Goal: Feedback & Contribution: Submit feedback/report problem

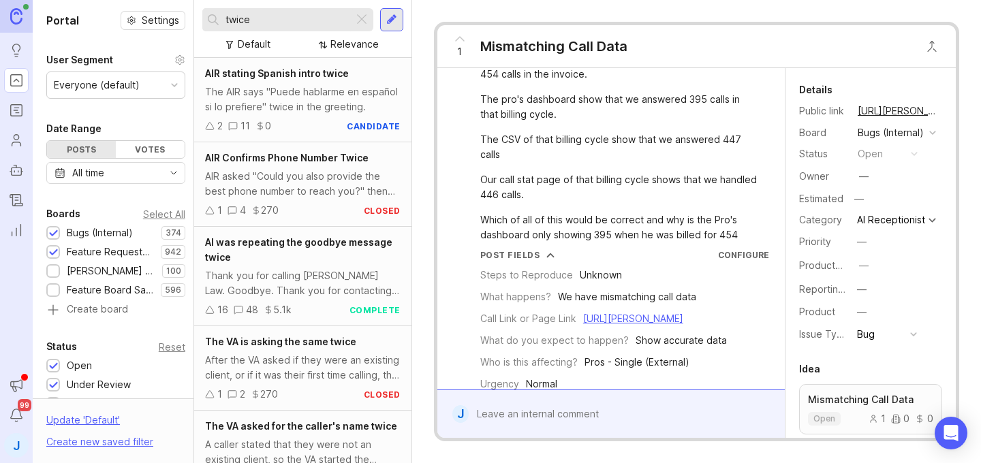
scroll to position [90, 0]
click at [606, 187] on div "Our call stat page of that billing cycle shows that we handled 446 calls." at bounding box center [618, 186] width 277 height 30
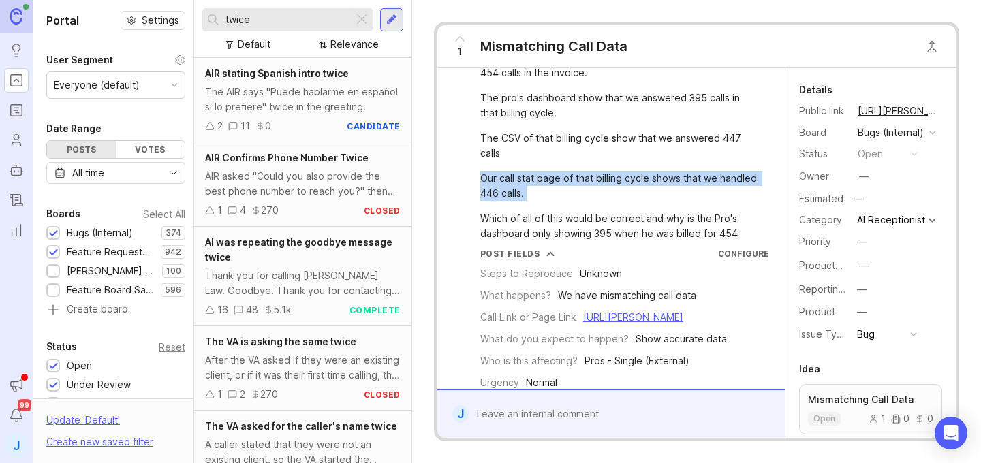
click at [606, 187] on div "Our call stat page of that billing cycle shows that we handled 446 calls." at bounding box center [618, 186] width 277 height 30
click at [619, 190] on div "Our call stat page of that billing cycle shows that we handled 446 calls." at bounding box center [618, 186] width 277 height 30
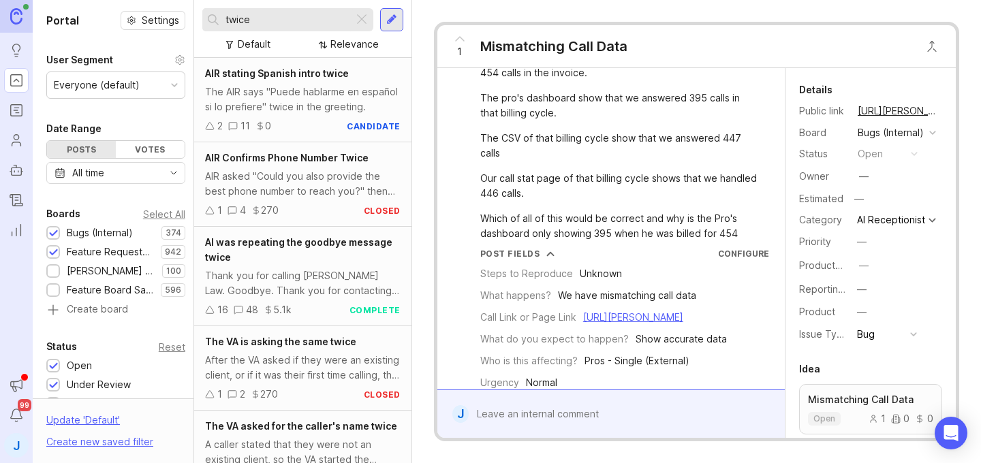
scroll to position [109, 0]
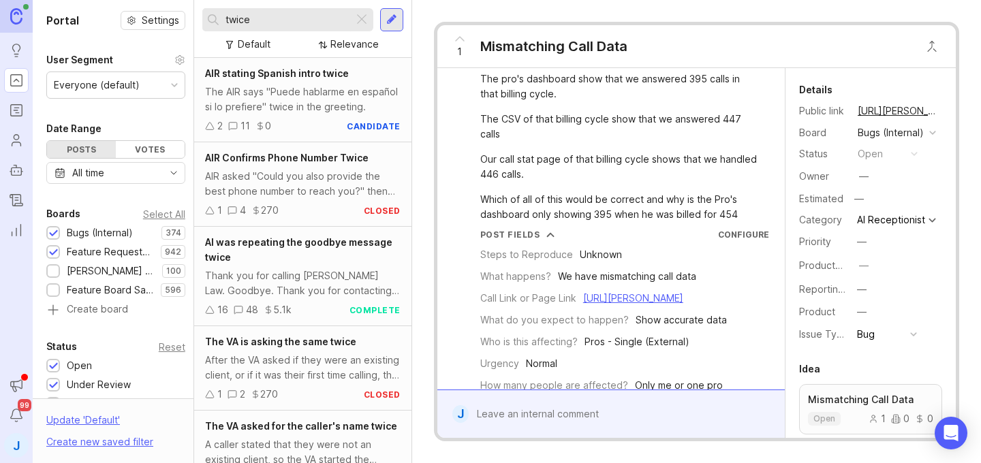
click at [622, 200] on div "Which of all of this would be correct and why is the Pro's dashboard only showi…" at bounding box center [618, 207] width 277 height 30
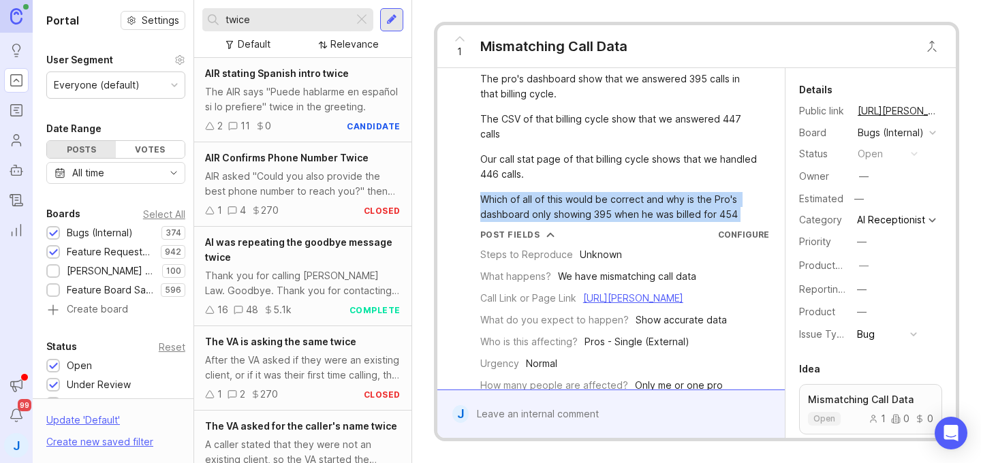
click at [622, 200] on div "Which of all of this would be correct and why is the Pro's dashboard only showi…" at bounding box center [618, 207] width 277 height 30
click at [632, 205] on div "Which of all of this would be correct and why is the Pro's dashboard only showi…" at bounding box center [618, 207] width 277 height 30
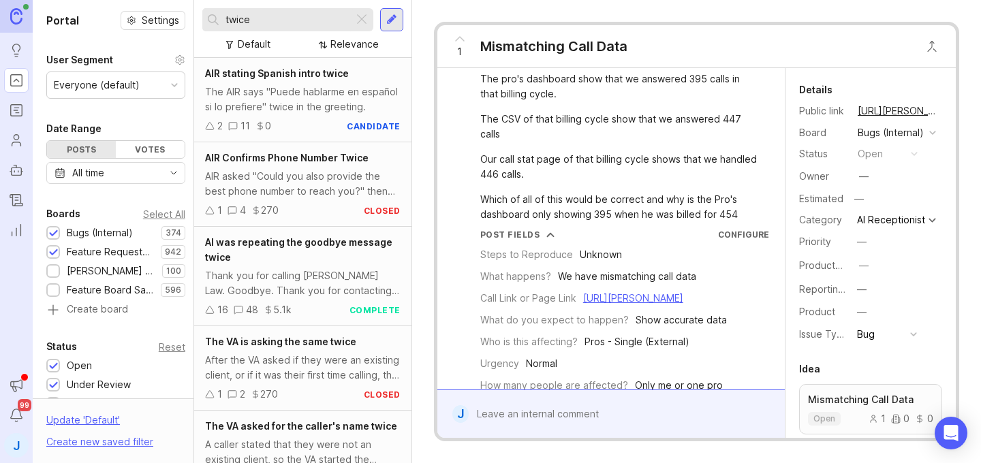
click at [606, 201] on div "Which of all of this would be correct and why is the Pro's dashboard only showi…" at bounding box center [618, 207] width 277 height 30
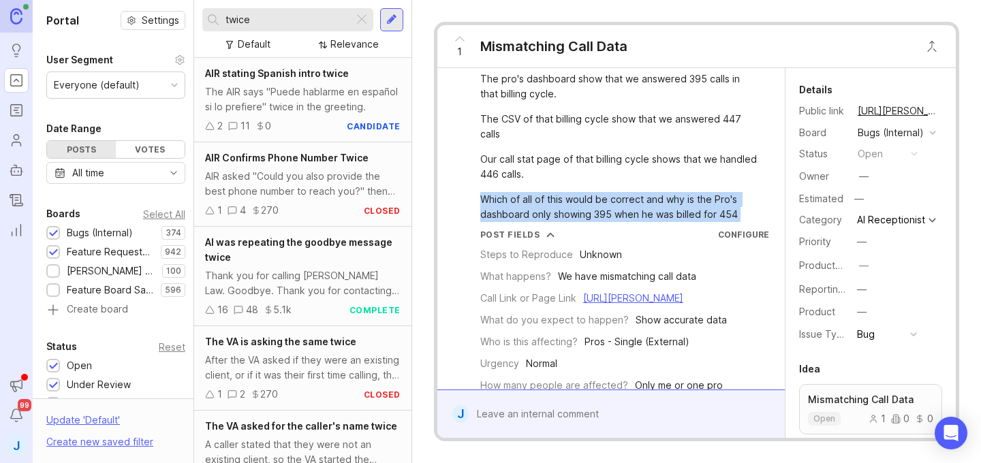
click at [606, 201] on div "Which of all of this would be correct and why is the Pro's dashboard only showi…" at bounding box center [618, 207] width 277 height 30
click at [619, 203] on div "Which of all of this would be correct and why is the Pro's dashboard only showi…" at bounding box center [618, 207] width 277 height 30
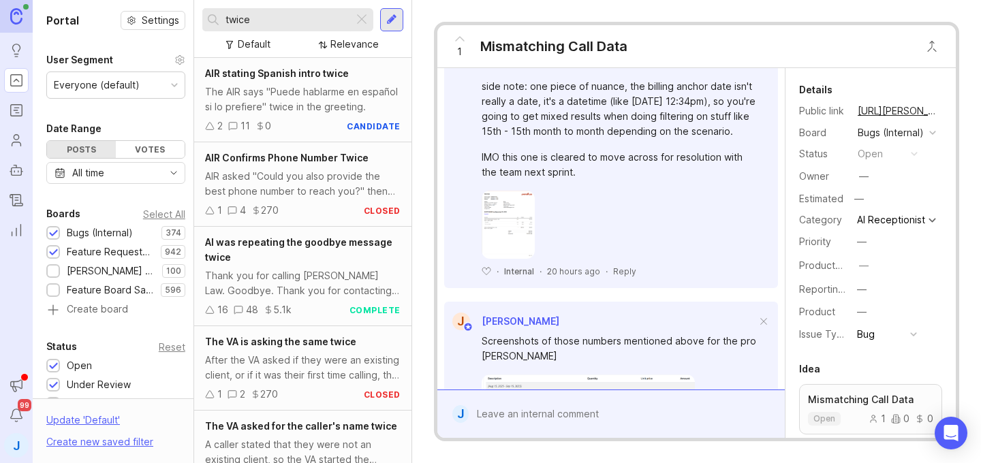
scroll to position [715, 0]
click at [582, 127] on div "side note: one piece of nuance, the billing anchor date isn't really a date, it…" at bounding box center [619, 108] width 275 height 60
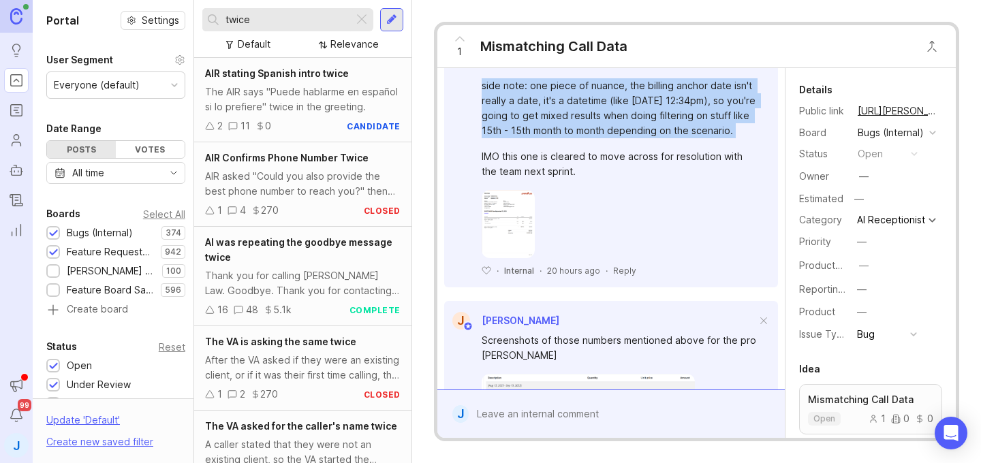
click at [582, 127] on div "side note: one piece of nuance, the billing anchor date isn't really a date, it…" at bounding box center [619, 108] width 275 height 60
click at [602, 131] on div "side note: one piece of nuance, the billing anchor date isn't really a date, it…" at bounding box center [619, 108] width 275 height 60
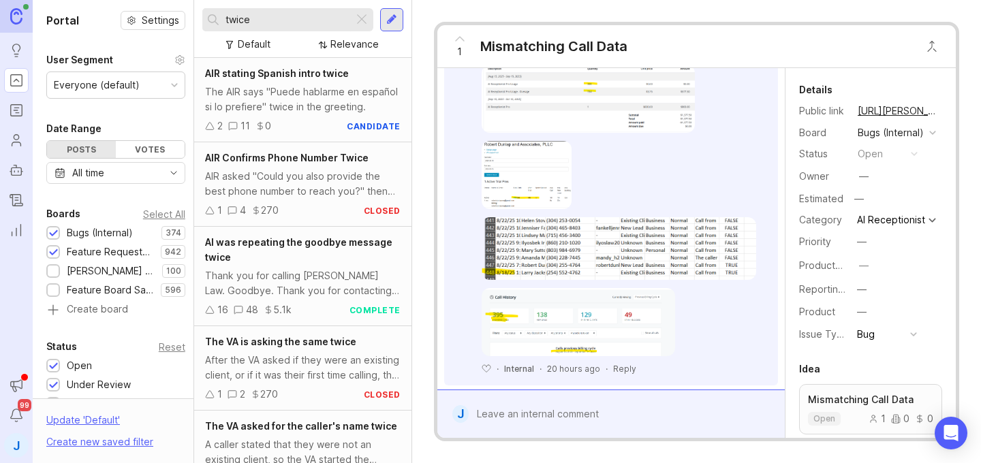
scroll to position [1042, 0]
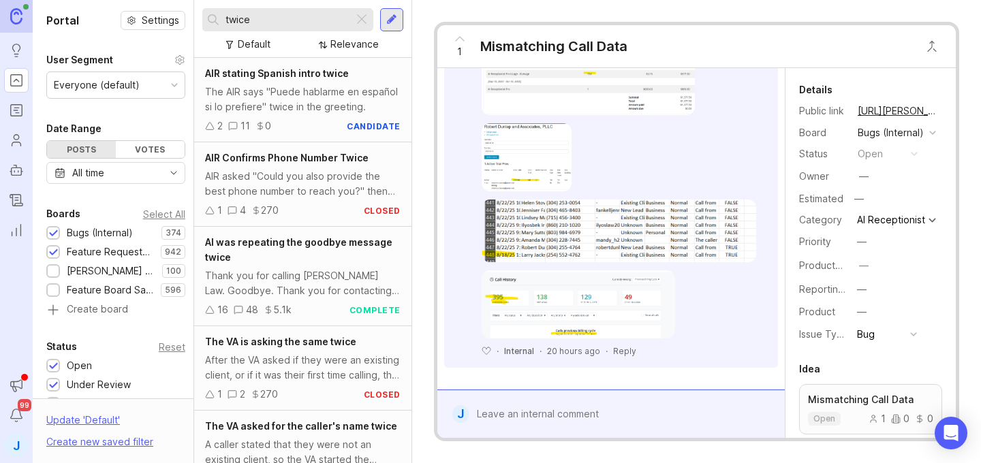
click at [602, 414] on div at bounding box center [621, 414] width 304 height 26
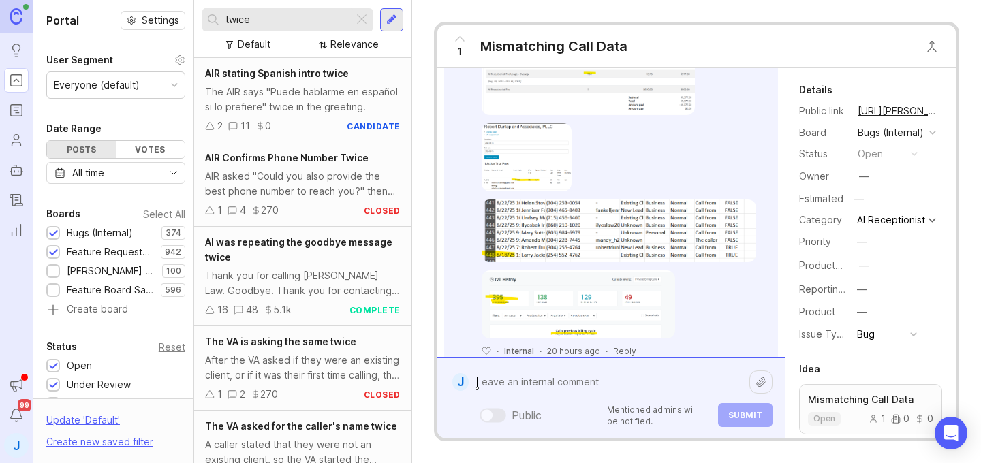
click at [605, 373] on textarea at bounding box center [609, 382] width 281 height 26
paste textarea "[PERSON_NAME] Enterprises LLC"
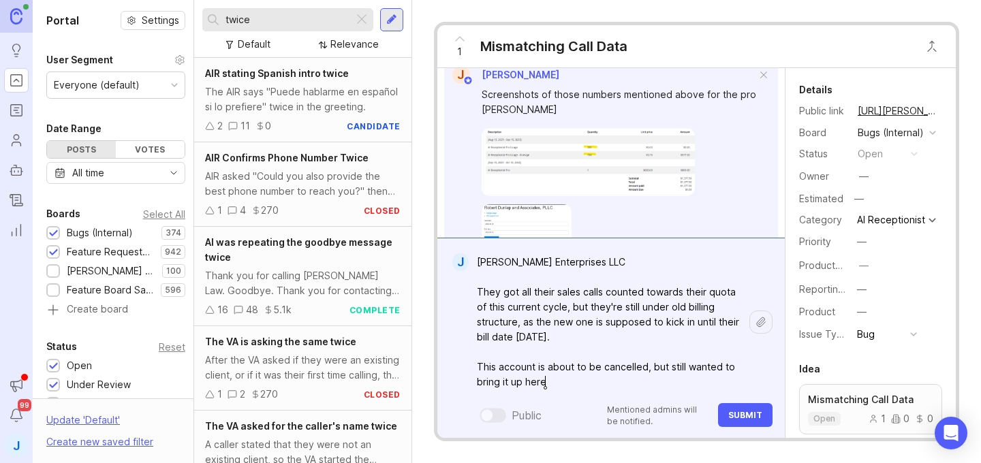
scroll to position [1194, 0]
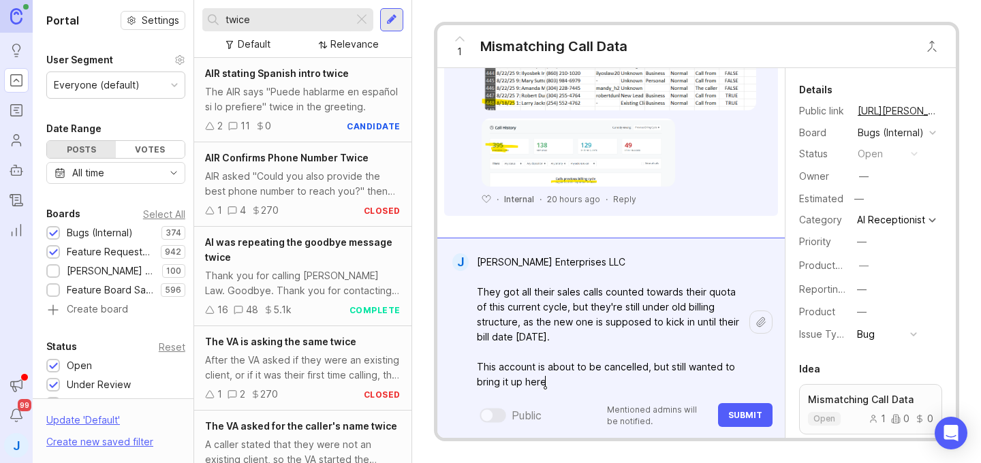
type textarea "[PERSON_NAME] Enterprises LLC They got all their sales calls counted towards th…"
click at [761, 418] on span "Submit" at bounding box center [746, 415] width 34 height 10
